Goal: Information Seeking & Learning: Learn about a topic

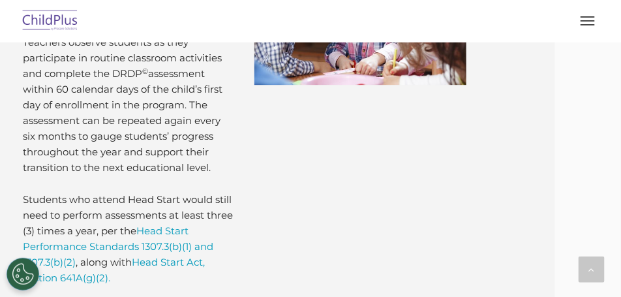
scroll to position [7154, 0]
click at [338, 236] on div "Administering the DRDP © Teachers observe students as they participate in routi…" at bounding box center [244, 114] width 621 height 388
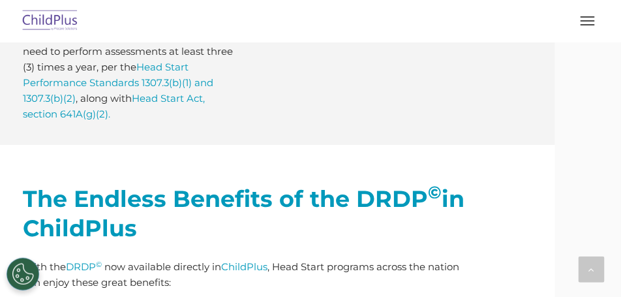
scroll to position [7284, 0]
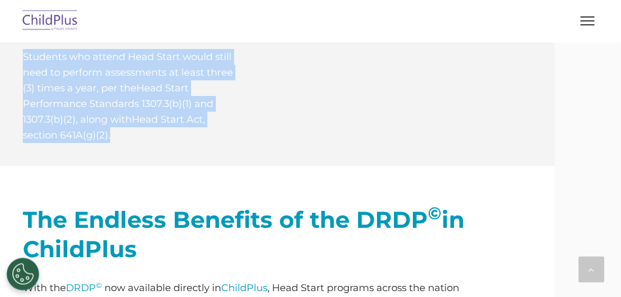
scroll to position [7296, 0]
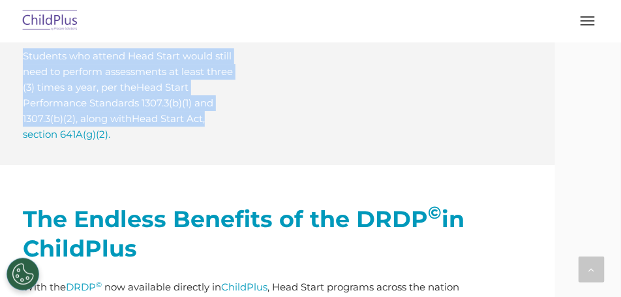
drag, startPoint x: 89, startPoint y: 196, endPoint x: 280, endPoint y: 249, distance: 198.3
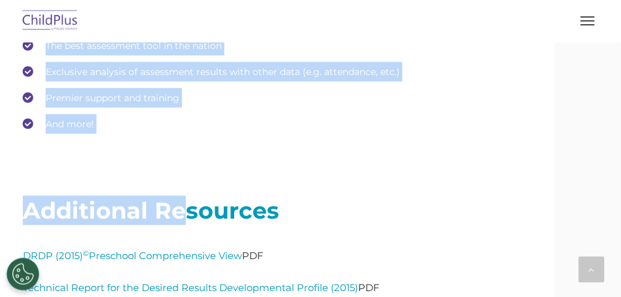
scroll to position [7662, 0]
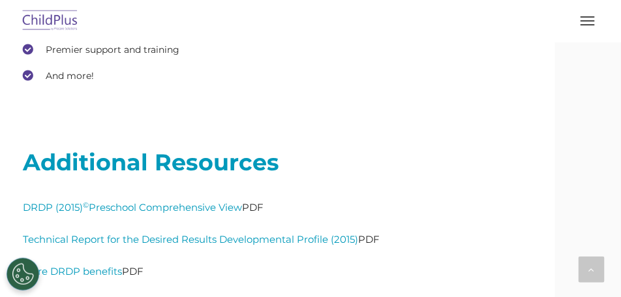
drag, startPoint x: 93, startPoint y: 180, endPoint x: 403, endPoint y: 173, distance: 310.6
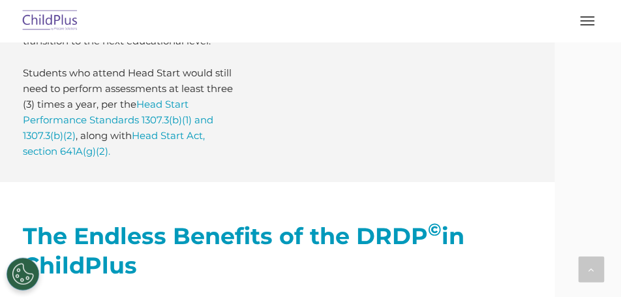
scroll to position [7287, 0]
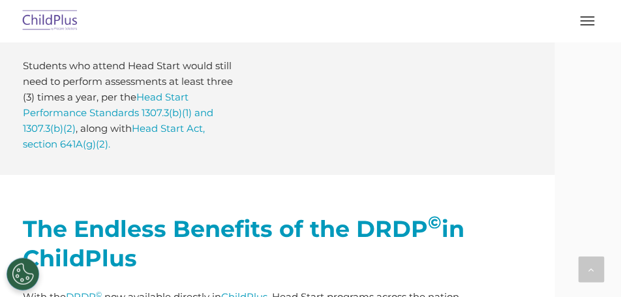
drag, startPoint x: 232, startPoint y: 269, endPoint x: 207, endPoint y: 275, distance: 26.1
click at [207, 152] on p "Students who attend Head Start would still need to perform assessments at least…" at bounding box center [129, 105] width 212 height 94
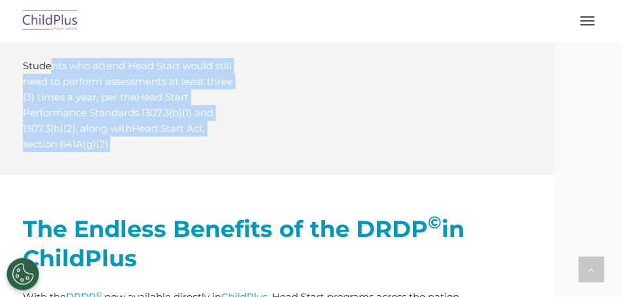
drag, startPoint x: 188, startPoint y: 271, endPoint x: 115, endPoint y: 167, distance: 127.4
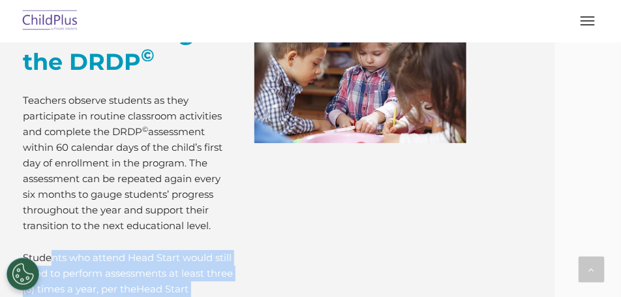
scroll to position [7091, 0]
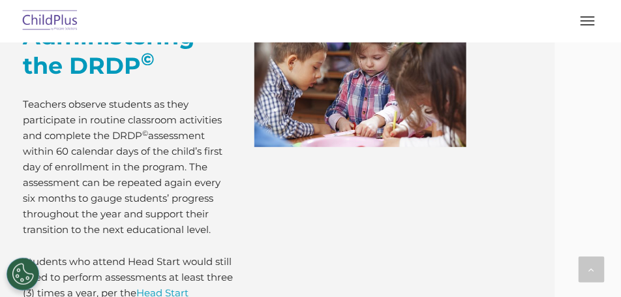
click at [217, 206] on div "Administering the DRDP © Teachers observe students as they participate in routi…" at bounding box center [129, 185] width 212 height 326
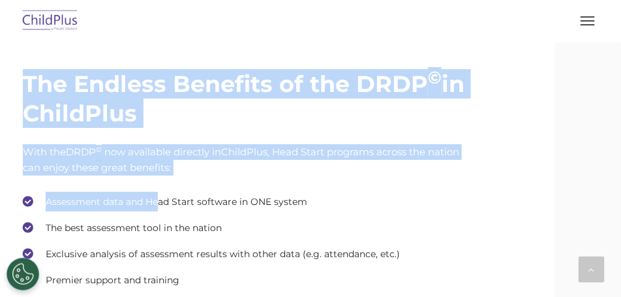
scroll to position [7472, 0]
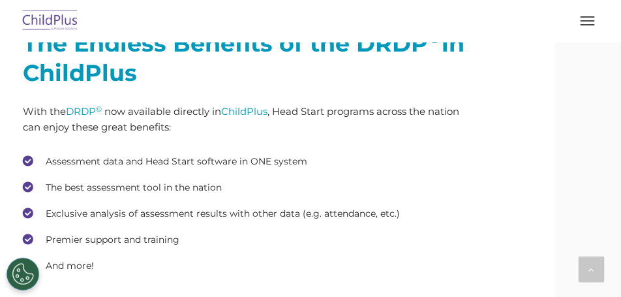
drag, startPoint x: 93, startPoint y: 160, endPoint x: 217, endPoint y: 141, distance: 125.5
click at [323, 87] on h2 "The Endless Benefits of the DRDP © in ChildPlus" at bounding box center [245, 58] width 444 height 59
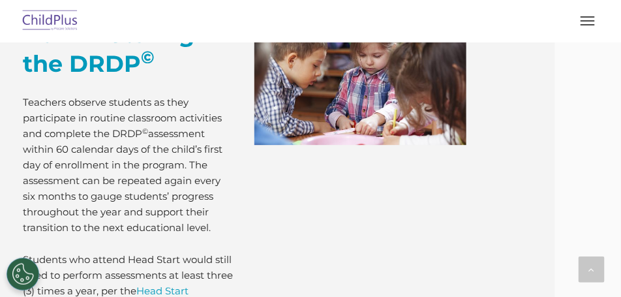
scroll to position [7081, 0]
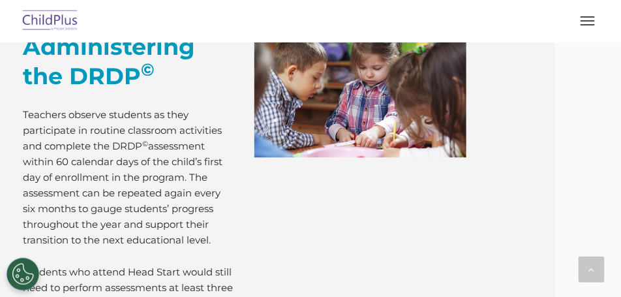
click at [100, 90] on span "Administering the DRDP ©" at bounding box center [109, 61] width 172 height 57
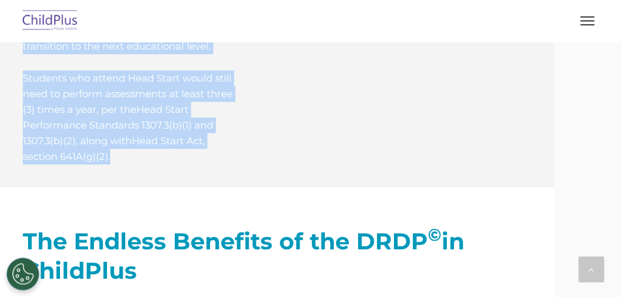
scroll to position [7278, 0]
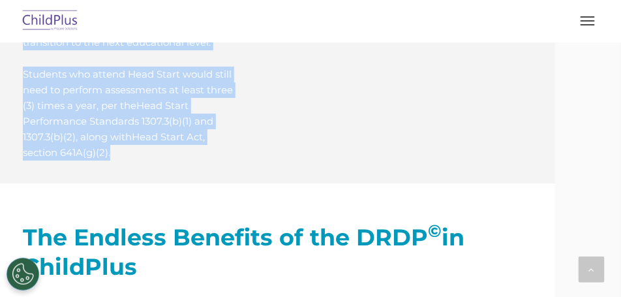
drag, startPoint x: 93, startPoint y: 174, endPoint x: 186, endPoint y: 270, distance: 133.8
copy div "Administering the DRDP © Teachers observe students as they participate in routi…"
